Goal: Task Accomplishment & Management: Complete application form

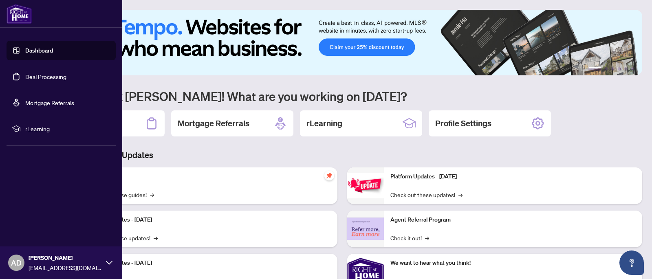
click at [25, 80] on link "Deal Processing" at bounding box center [45, 76] width 41 height 7
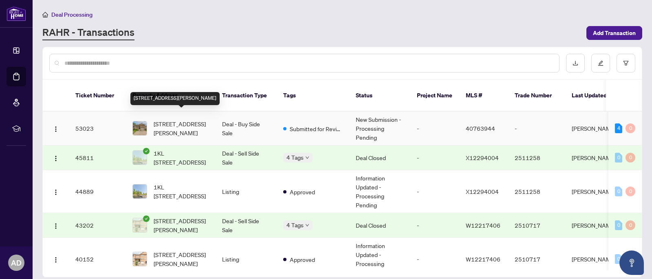
click at [193, 119] on span "[STREET_ADDRESS][PERSON_NAME]" at bounding box center [181, 128] width 55 height 18
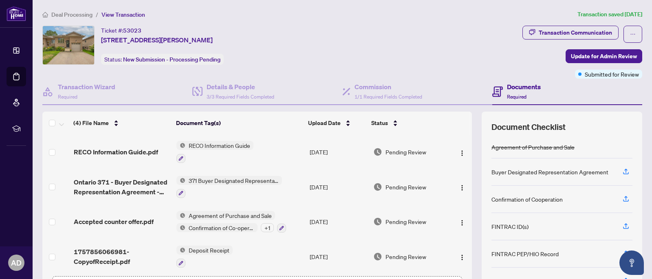
scroll to position [62, 0]
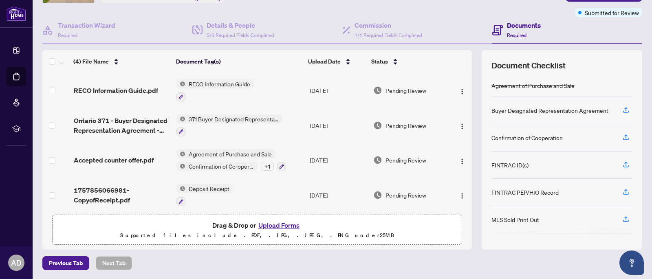
click at [281, 227] on button "Upload Forms" at bounding box center [279, 225] width 46 height 11
click at [274, 223] on button "Upload Forms" at bounding box center [279, 225] width 46 height 11
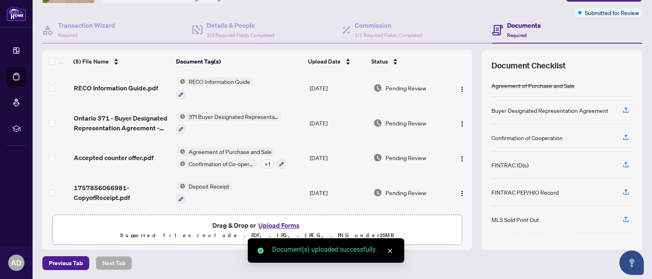
scroll to position [0, 0]
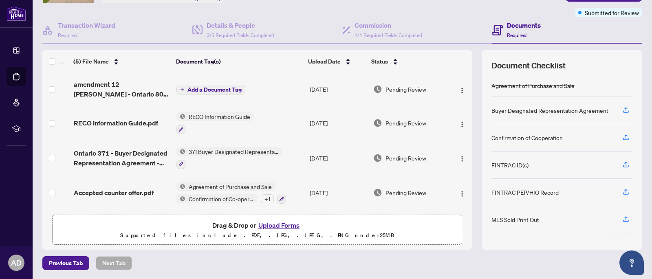
click at [212, 89] on span "Add a Document Tag" at bounding box center [215, 90] width 54 height 6
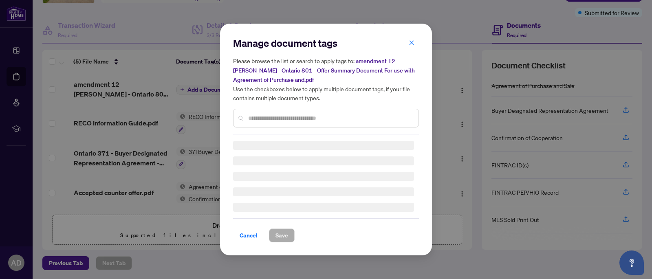
click at [268, 119] on div "Manage document tags Please browse the list or search to apply tags to: amendme…" at bounding box center [326, 140] width 186 height 206
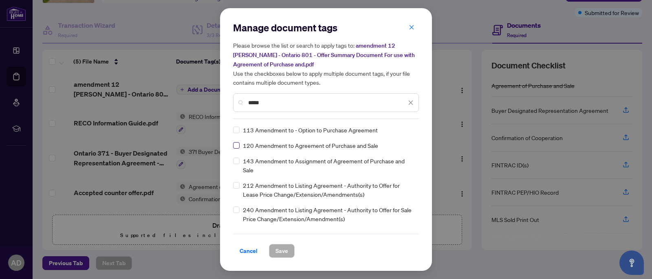
type input "*****"
click at [280, 245] on span "Save" at bounding box center [282, 251] width 13 height 13
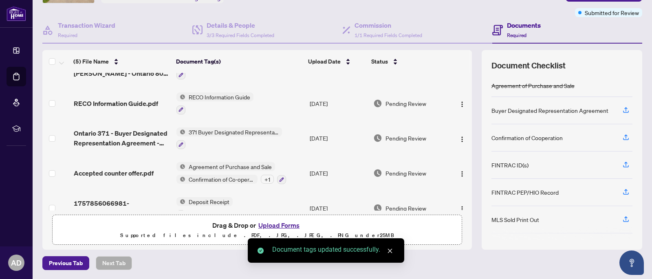
scroll to position [38, 0]
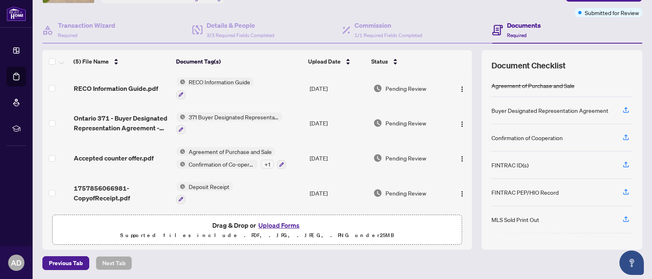
click at [219, 184] on span "Deposit Receipt" at bounding box center [209, 186] width 47 height 9
click at [110, 188] on span "1757856066981-CopyofReceipt.pdf" at bounding box center [122, 193] width 96 height 20
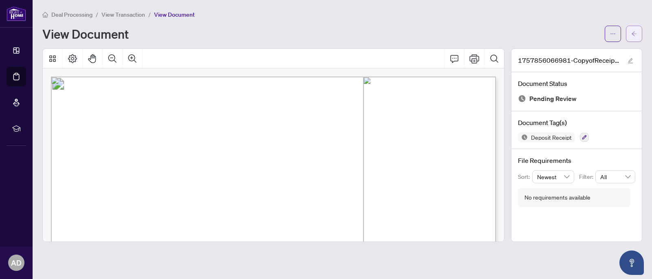
click at [635, 32] on icon "arrow-left" at bounding box center [635, 34] width 6 height 6
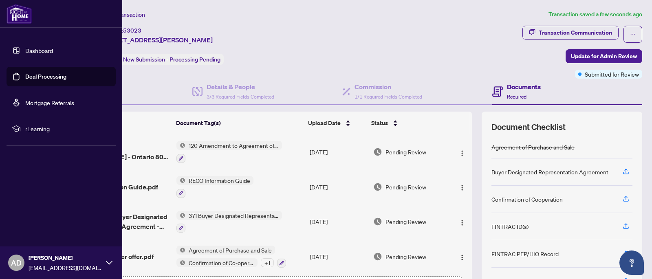
click at [37, 49] on link "Dashboard" at bounding box center [39, 50] width 28 height 7
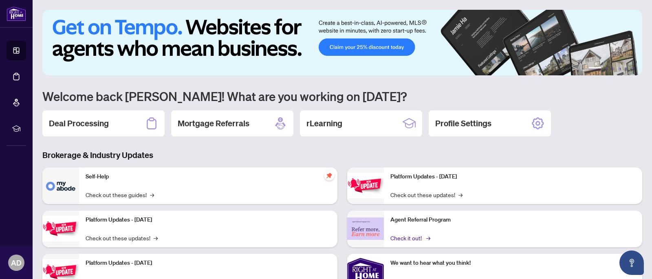
click at [418, 234] on link "Check it out! →" at bounding box center [410, 238] width 39 height 9
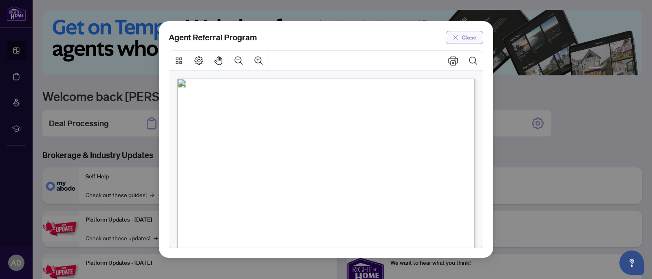
click at [471, 43] on span "Close" at bounding box center [469, 37] width 15 height 13
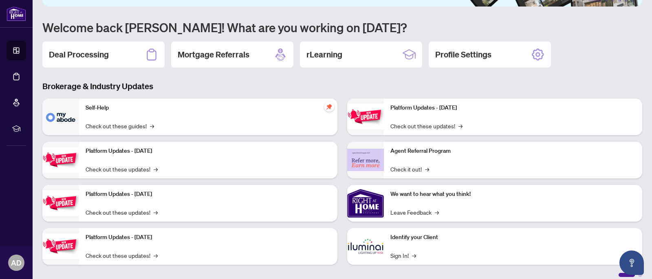
scroll to position [76, 0]
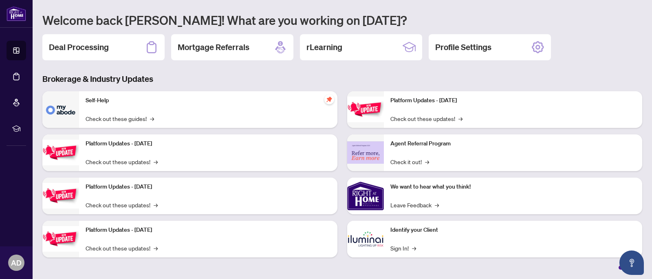
click at [385, 252] on div "Identify your Client Sign In! →" at bounding box center [513, 239] width 259 height 37
click at [398, 247] on link "Sign In! →" at bounding box center [404, 248] width 26 height 9
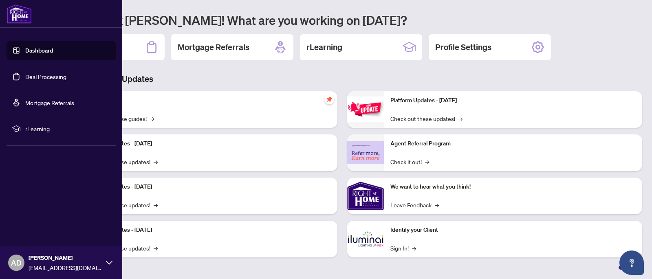
click at [47, 79] on link "Deal Processing" at bounding box center [45, 76] width 41 height 7
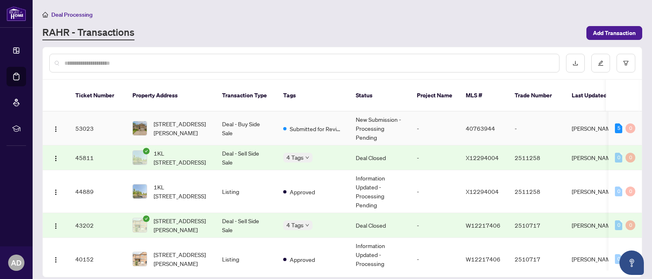
click at [188, 119] on span "[STREET_ADDRESS][PERSON_NAME]" at bounding box center [181, 128] width 55 height 18
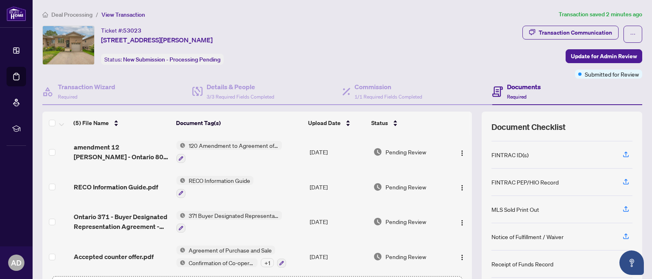
scroll to position [73, 0]
click at [624, 178] on icon "button" at bounding box center [626, 180] width 7 height 7
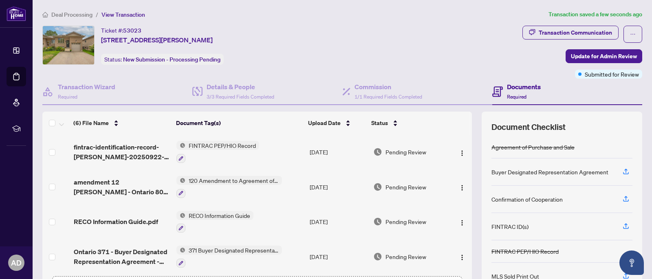
click at [222, 144] on span "FINTRAC PEP/HIO Record" at bounding box center [223, 145] width 74 height 9
click at [179, 157] on icon "button" at bounding box center [181, 158] width 4 height 4
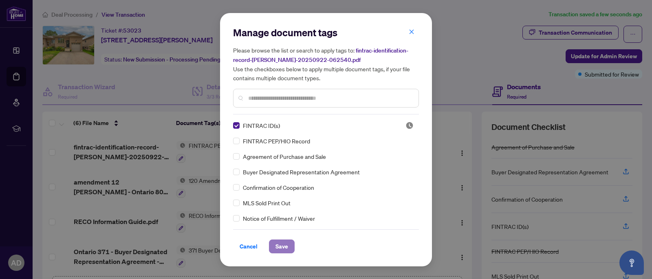
click at [278, 245] on span "Save" at bounding box center [282, 246] width 13 height 13
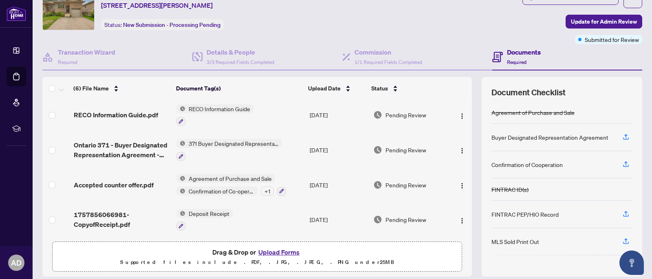
scroll to position [62, 0]
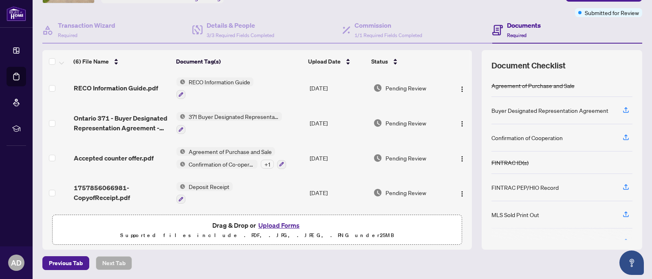
click at [276, 221] on button "Upload Forms" at bounding box center [279, 225] width 46 height 11
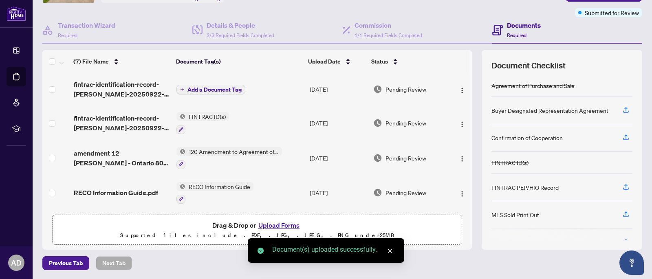
click at [233, 90] on span "Add a Document Tag" at bounding box center [215, 90] width 54 height 6
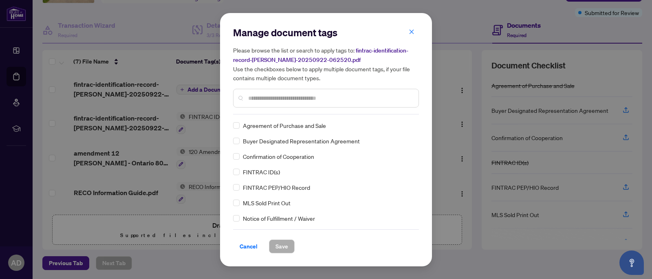
click at [241, 171] on div "FINTRAC ID(s)" at bounding box center [323, 172] width 181 height 9
click at [289, 248] on button "Save" at bounding box center [282, 247] width 26 height 14
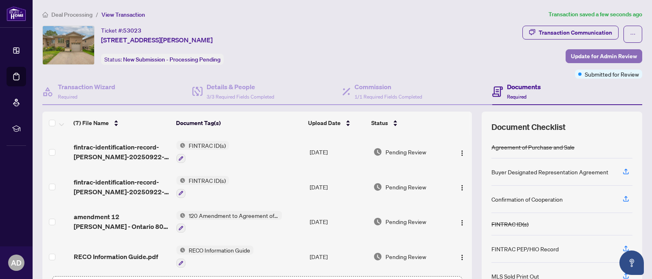
click at [597, 58] on span "Update for Admin Review" at bounding box center [604, 56] width 66 height 13
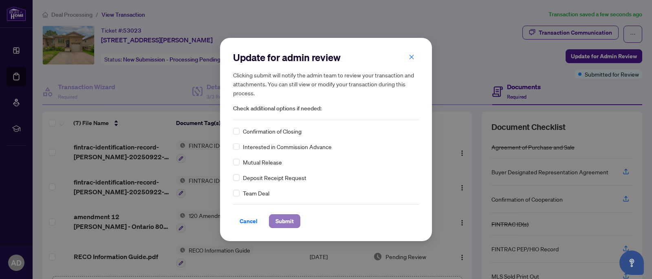
click at [288, 221] on span "Submit" at bounding box center [285, 221] width 18 height 13
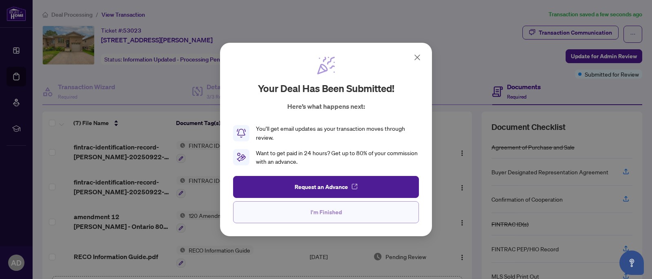
click at [334, 217] on span "I'm Finished" at bounding box center [326, 212] width 31 height 13
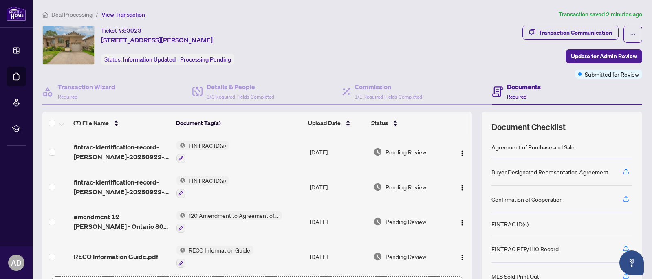
click at [69, 54] on img at bounding box center [68, 45] width 51 height 38
click at [217, 89] on h4 "Details & People" at bounding box center [241, 87] width 68 height 10
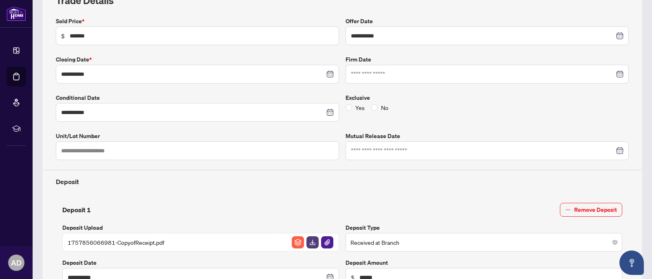
scroll to position [133, 0]
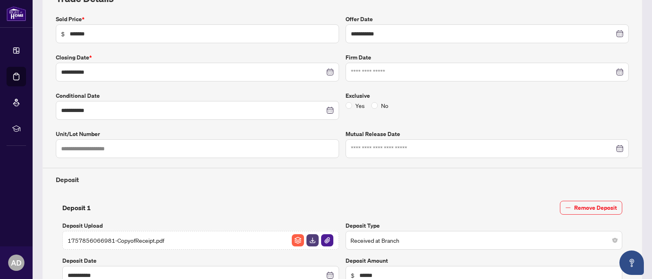
click at [622, 72] on div at bounding box center [487, 72] width 273 height 9
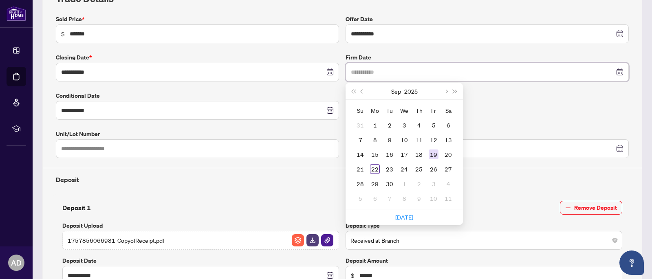
type input "**********"
click at [436, 153] on div "19" at bounding box center [434, 155] width 10 height 10
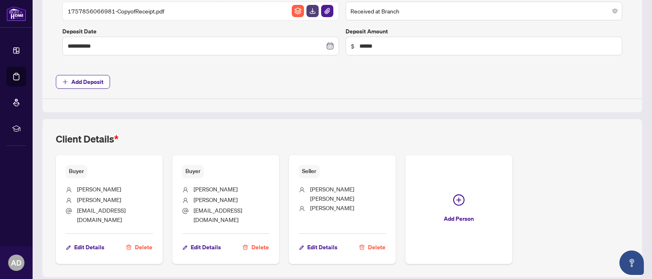
scroll to position [382, 0]
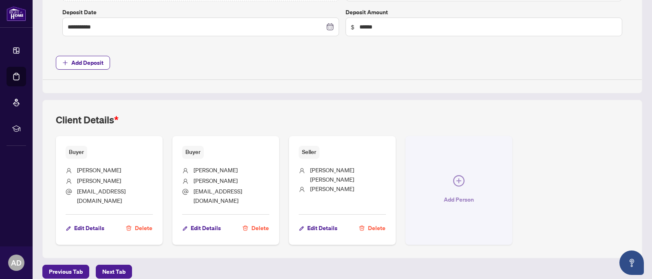
click at [459, 179] on icon "plus-circle" at bounding box center [459, 181] width 5 height 5
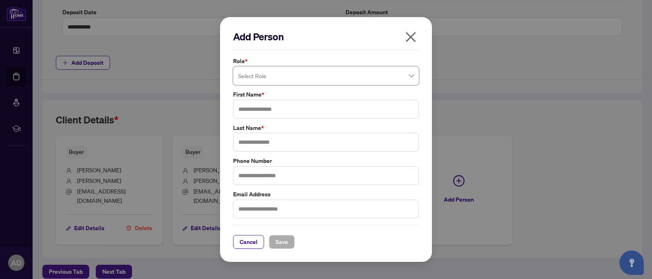
click at [411, 77] on span at bounding box center [326, 75] width 176 height 15
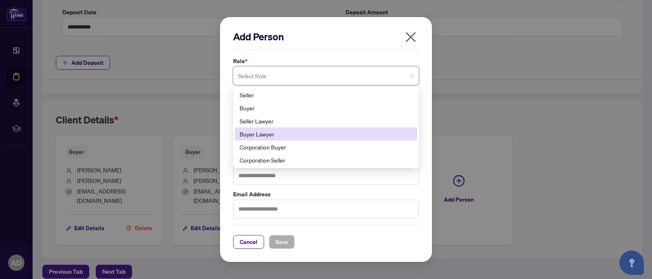
click at [290, 135] on div "Buyer Lawyer" at bounding box center [326, 134] width 173 height 9
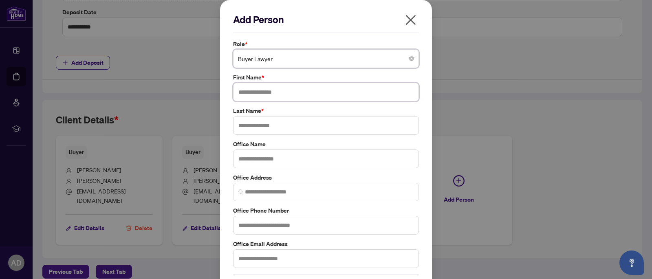
click at [282, 91] on input "text" at bounding box center [326, 92] width 186 height 19
type input "*******"
type input "******"
click at [275, 162] on input "text" at bounding box center [326, 159] width 186 height 19
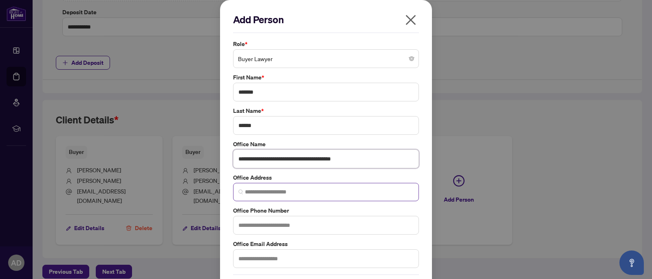
type input "**********"
click at [287, 194] on input "search" at bounding box center [329, 192] width 169 height 9
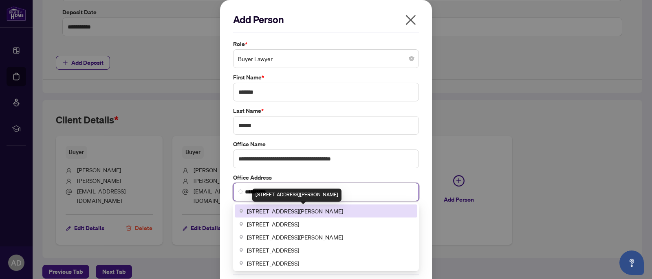
click at [299, 212] on span "[STREET_ADDRESS][PERSON_NAME]" at bounding box center [295, 211] width 96 height 9
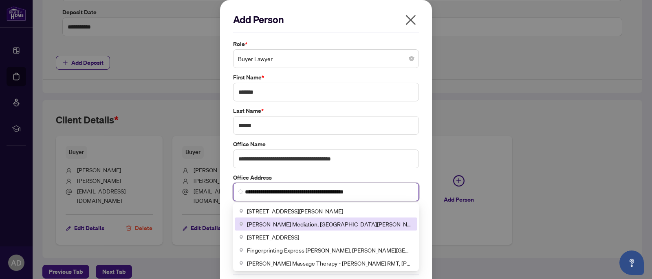
type input "**********"
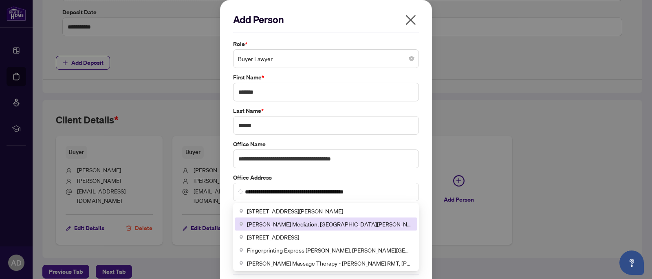
click at [394, 172] on div "**********" at bounding box center [326, 154] width 191 height 229
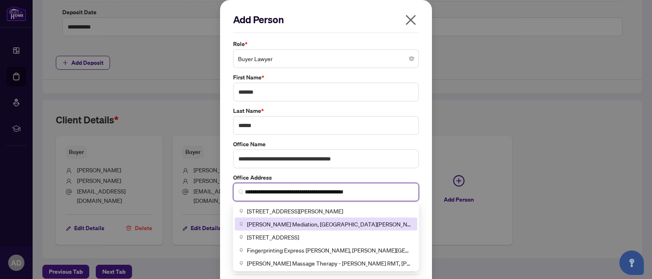
click at [336, 192] on input "**********" at bounding box center [329, 192] width 169 height 9
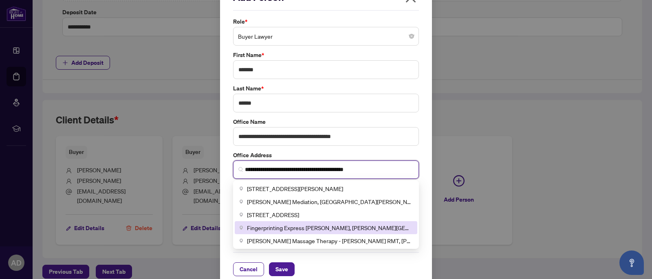
scroll to position [25, 0]
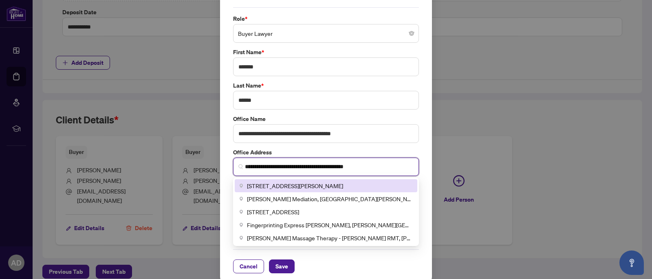
click at [381, 166] on input "**********" at bounding box center [329, 167] width 169 height 9
click at [385, 171] on span "**********" at bounding box center [326, 167] width 186 height 18
click at [384, 148] on label "Office Address" at bounding box center [326, 152] width 186 height 9
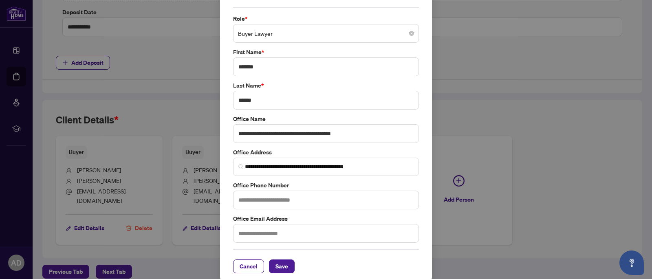
scroll to position [27, 0]
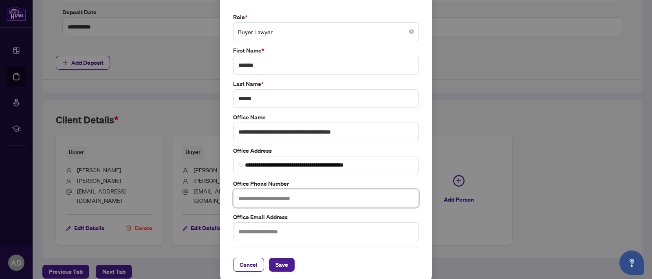
click at [290, 203] on input "text" at bounding box center [326, 198] width 186 height 19
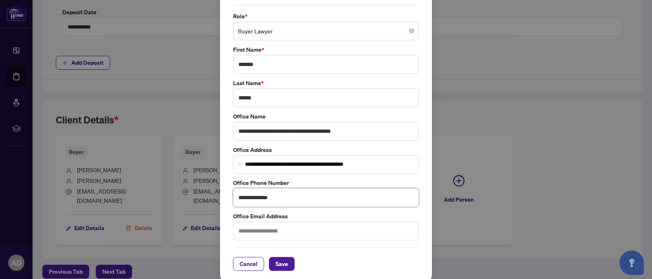
type input "**********"
click at [282, 230] on input "text" at bounding box center [326, 231] width 186 height 19
click at [259, 230] on input "**********" at bounding box center [326, 231] width 186 height 19
click at [258, 230] on input "**********" at bounding box center [326, 231] width 186 height 19
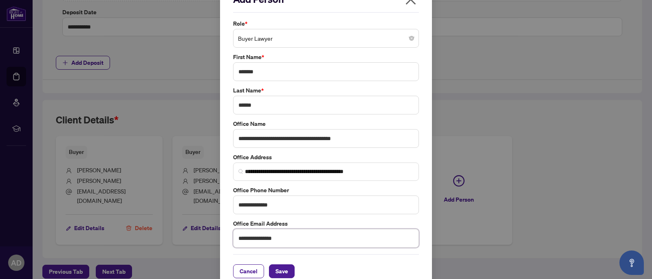
scroll to position [33, 0]
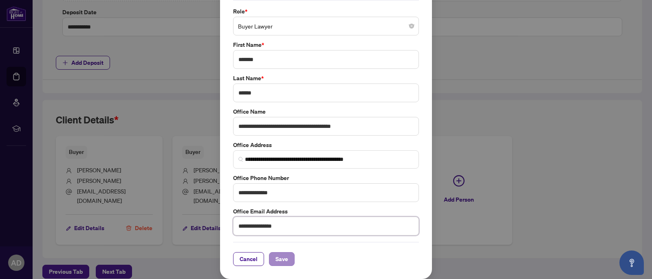
type input "**********"
click at [287, 265] on span "Save" at bounding box center [282, 259] width 13 height 13
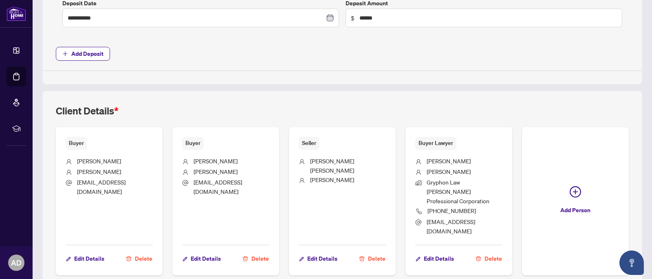
scroll to position [412, 0]
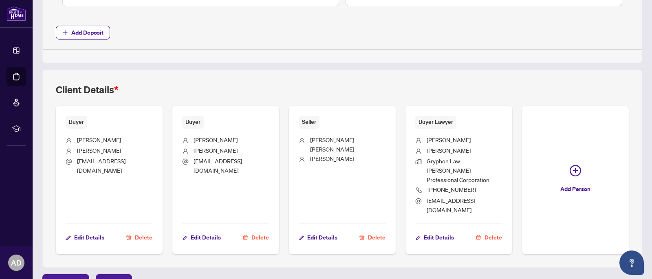
click at [445, 159] on span "Gryphon Law [PERSON_NAME] Professional Corporation" at bounding box center [458, 170] width 63 height 27
click at [433, 231] on span "Edit Details" at bounding box center [439, 237] width 30 height 13
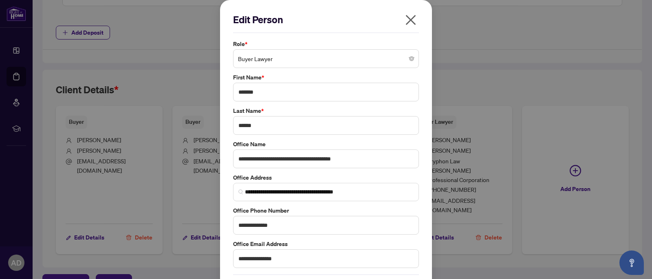
click at [412, 19] on icon "close" at bounding box center [411, 20] width 10 height 10
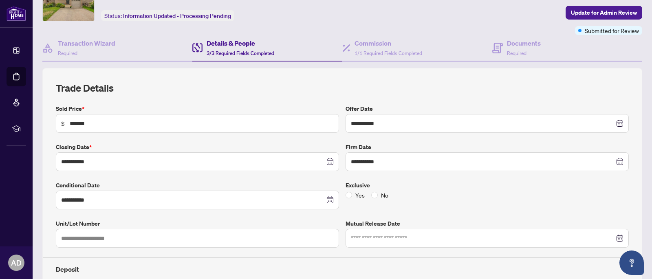
scroll to position [0, 0]
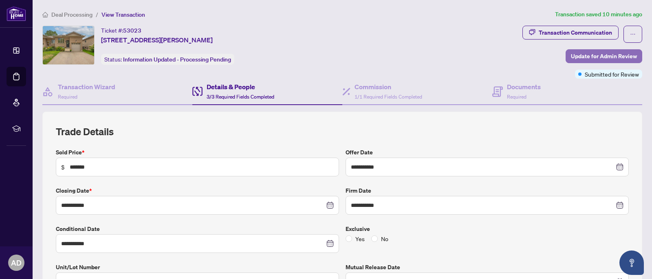
click at [606, 53] on span "Update for Admin Review" at bounding box center [604, 56] width 66 height 13
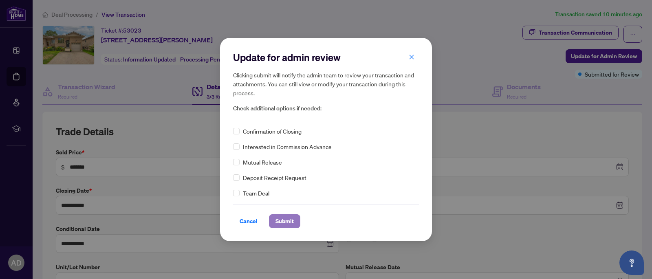
click at [283, 216] on span "Submit" at bounding box center [285, 221] width 18 height 13
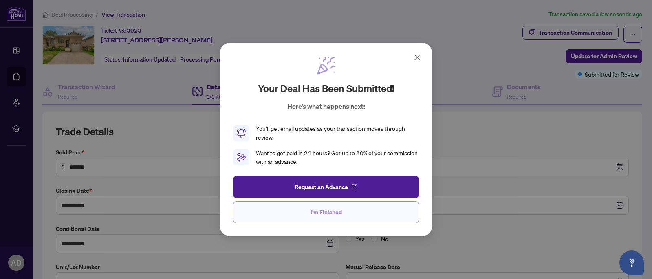
click at [336, 210] on span "I'm Finished" at bounding box center [326, 212] width 31 height 13
